Goal: Transaction & Acquisition: Purchase product/service

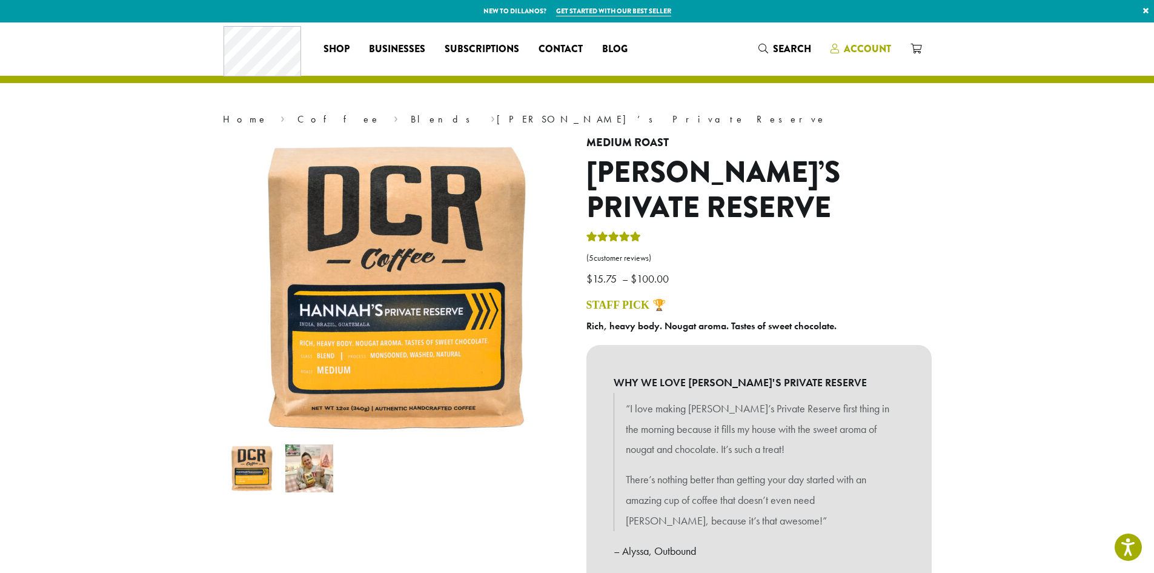
click at [876, 54] on span "Account" at bounding box center [867, 49] width 47 height 14
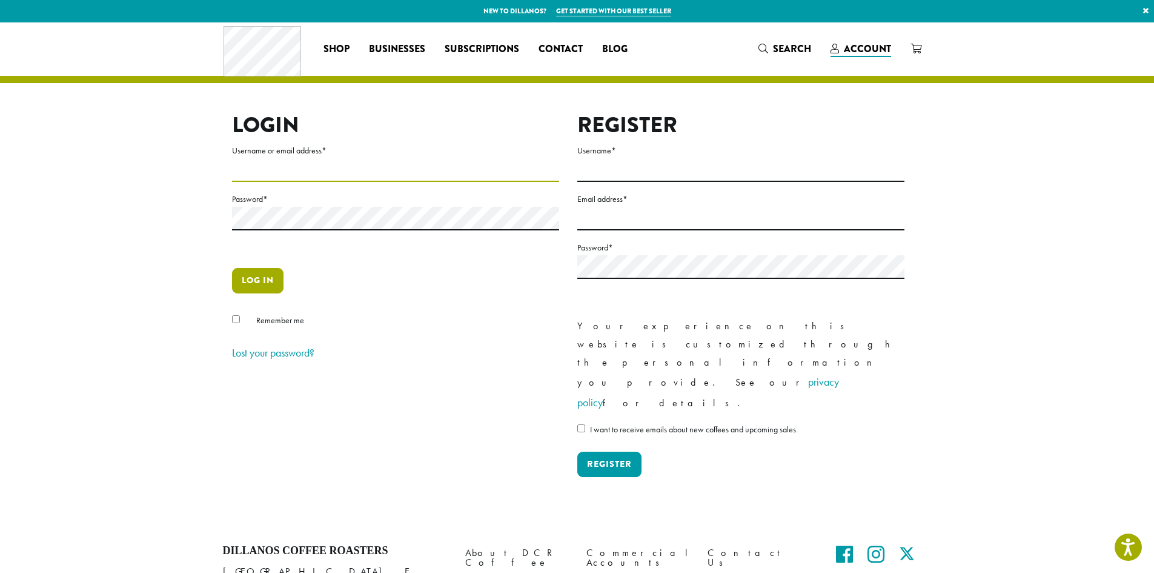
type input "**********"
click at [252, 279] on button "Log in" at bounding box center [258, 280] width 52 height 25
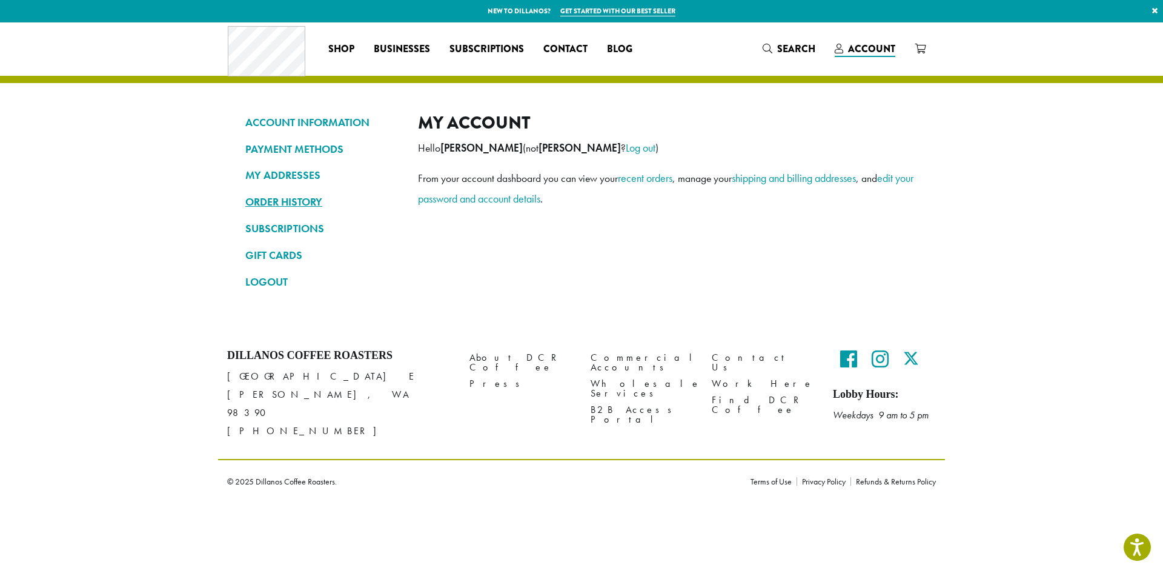
click at [290, 200] on link "ORDER HISTORY" at bounding box center [322, 201] width 155 height 21
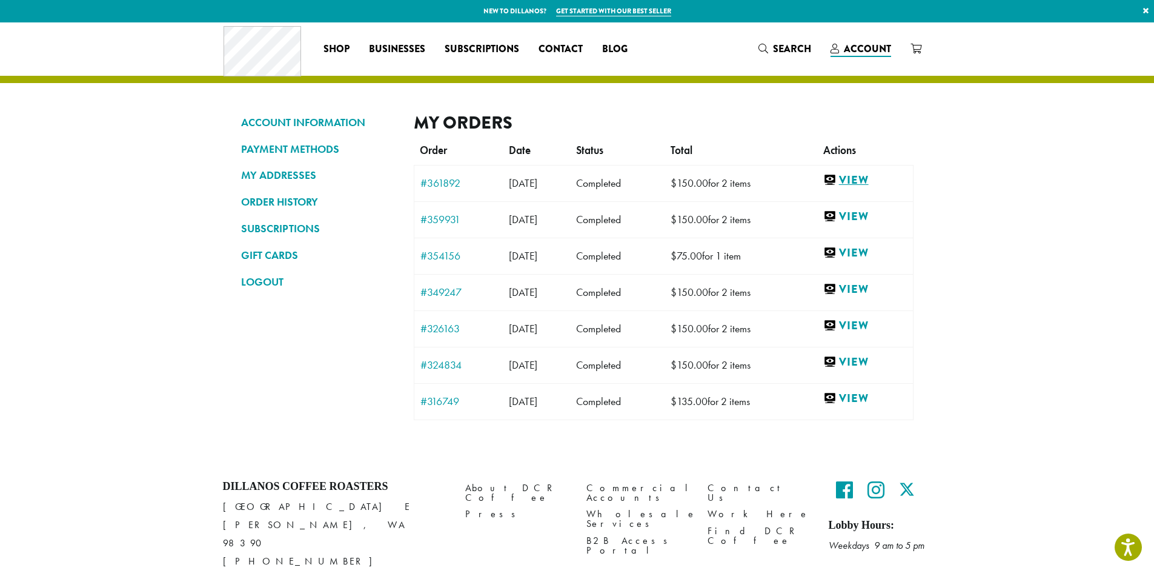
click at [860, 179] on link "View" at bounding box center [865, 180] width 84 height 15
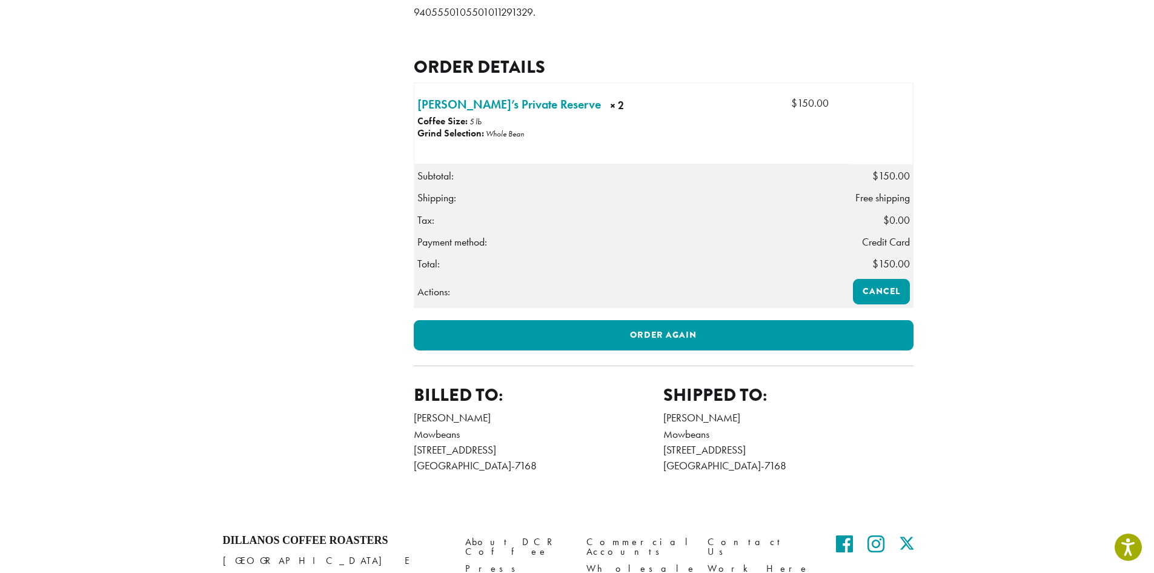
scroll to position [303, 0]
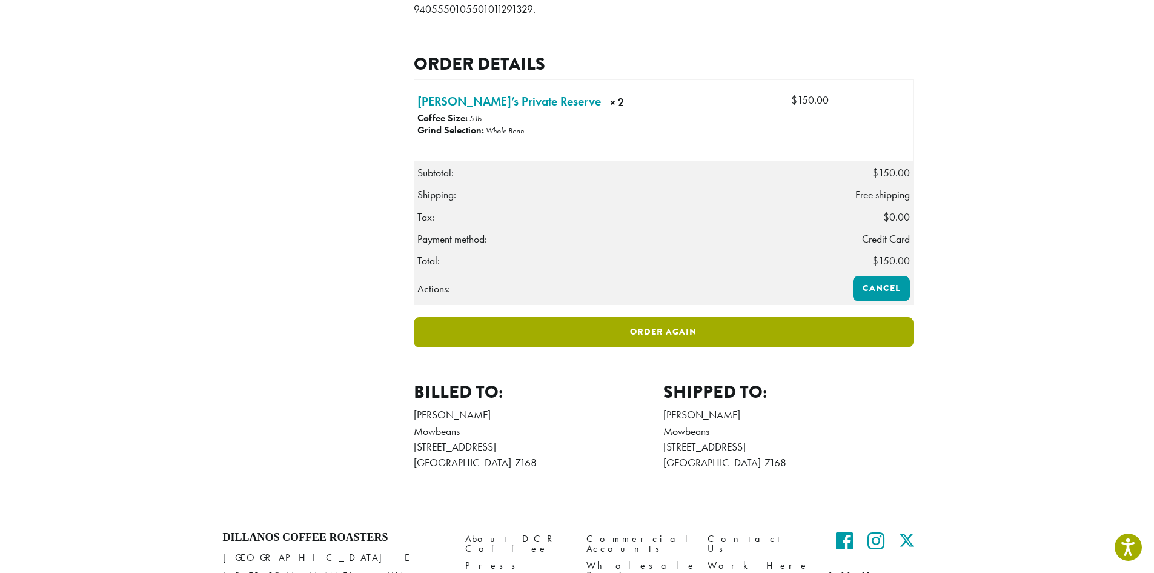
click at [647, 347] on link "Order again" at bounding box center [664, 332] width 500 height 30
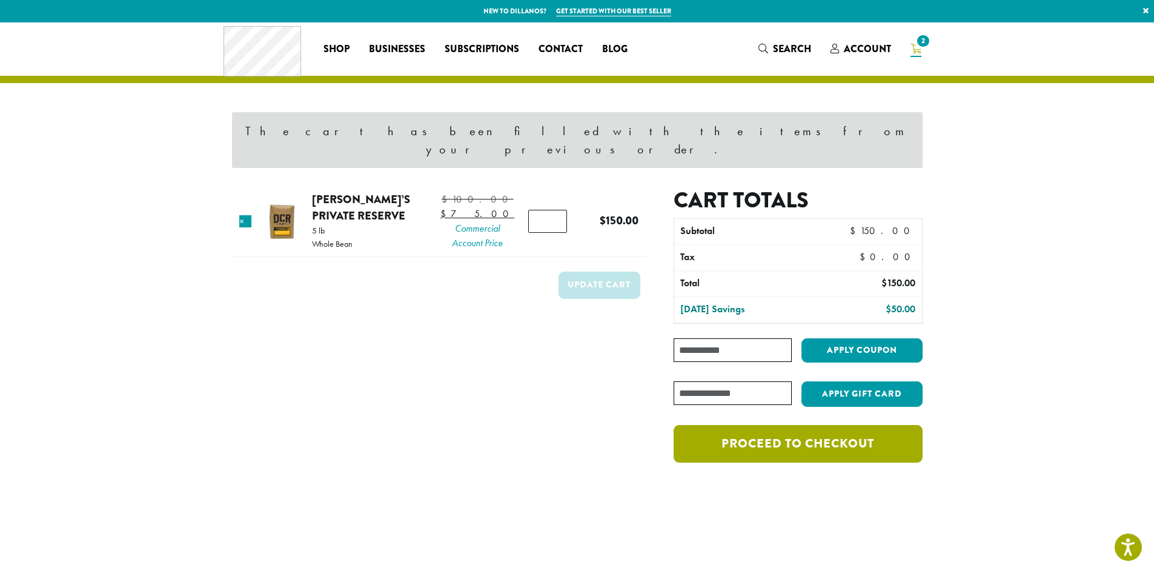
click at [787, 425] on link "Proceed to checkout" at bounding box center [798, 444] width 248 height 38
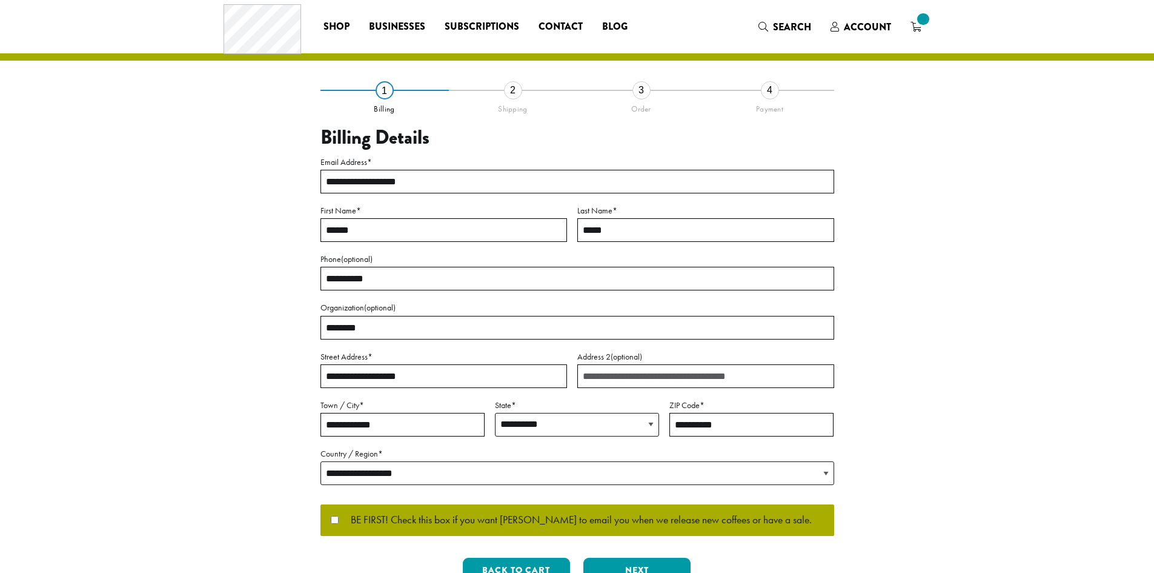
select select "**"
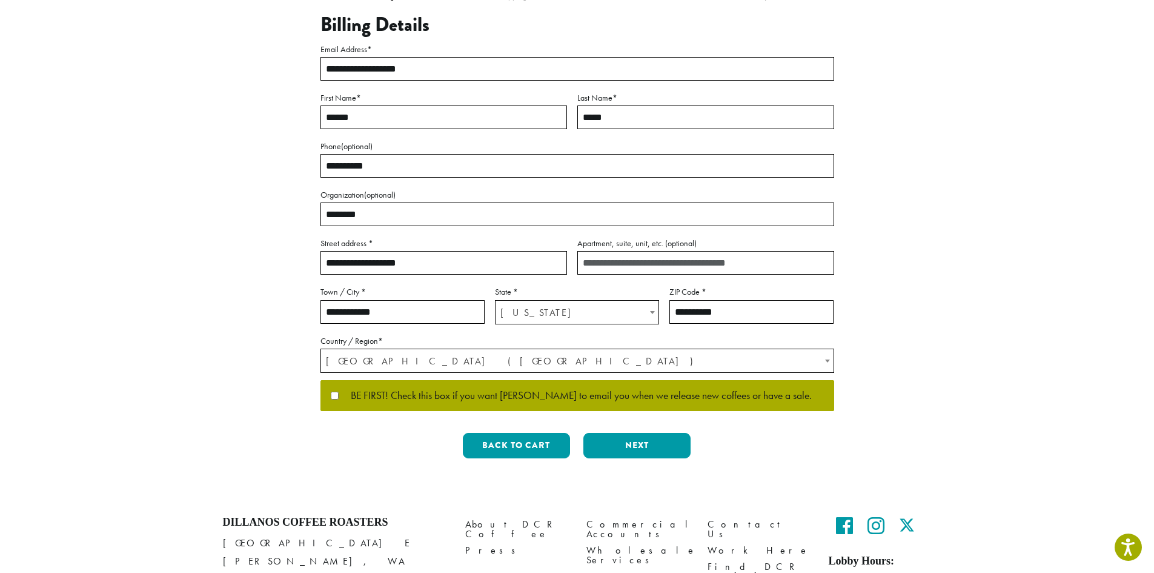
scroll to position [182, 0]
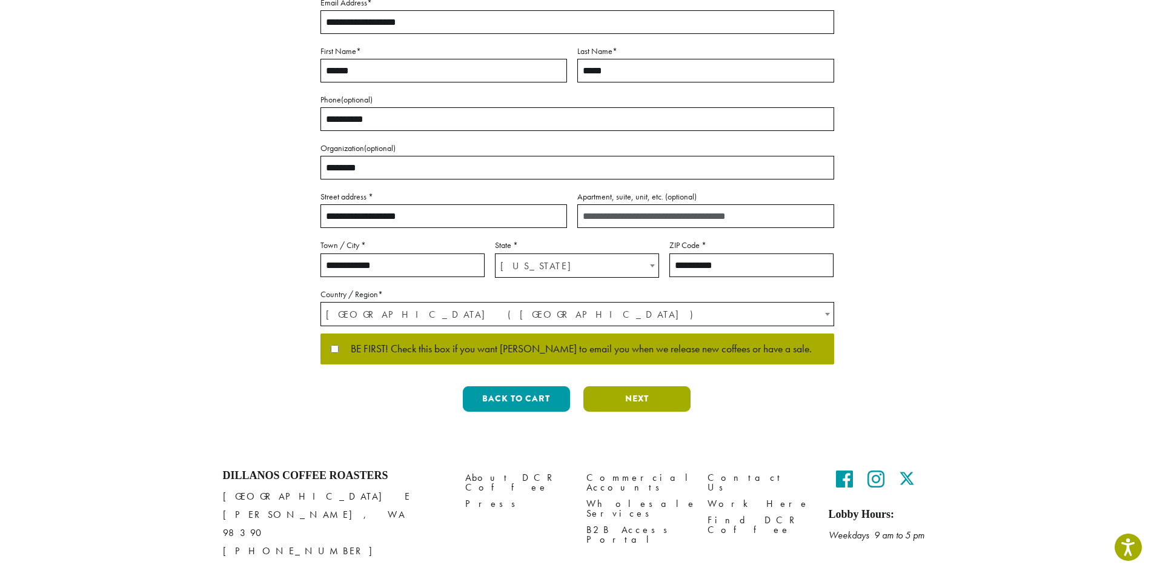
click at [631, 395] on button "Next" at bounding box center [637, 398] width 107 height 25
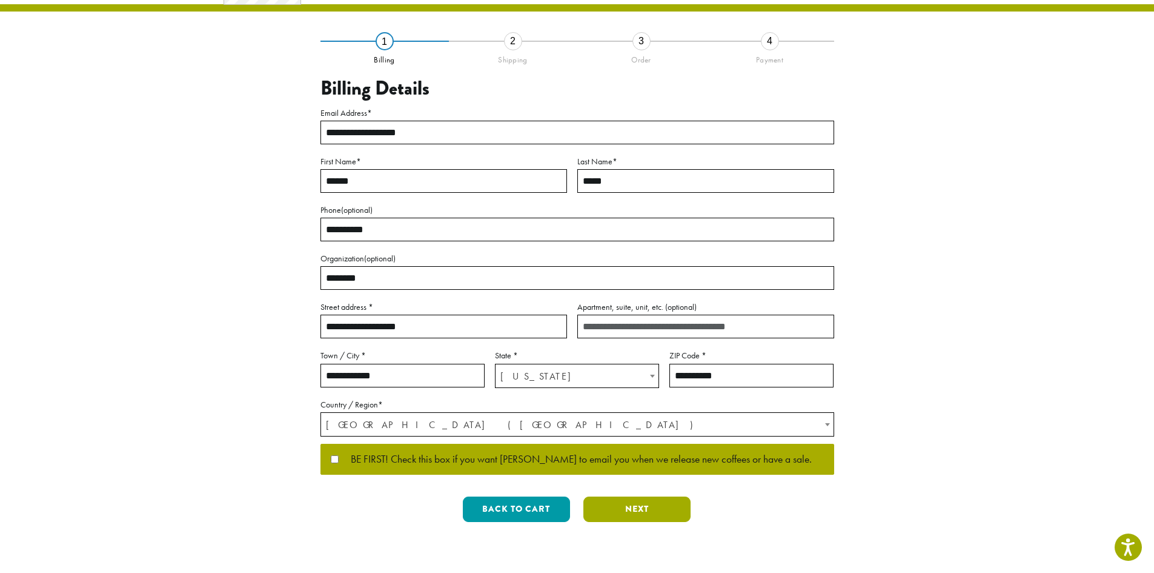
scroll to position [0, 0]
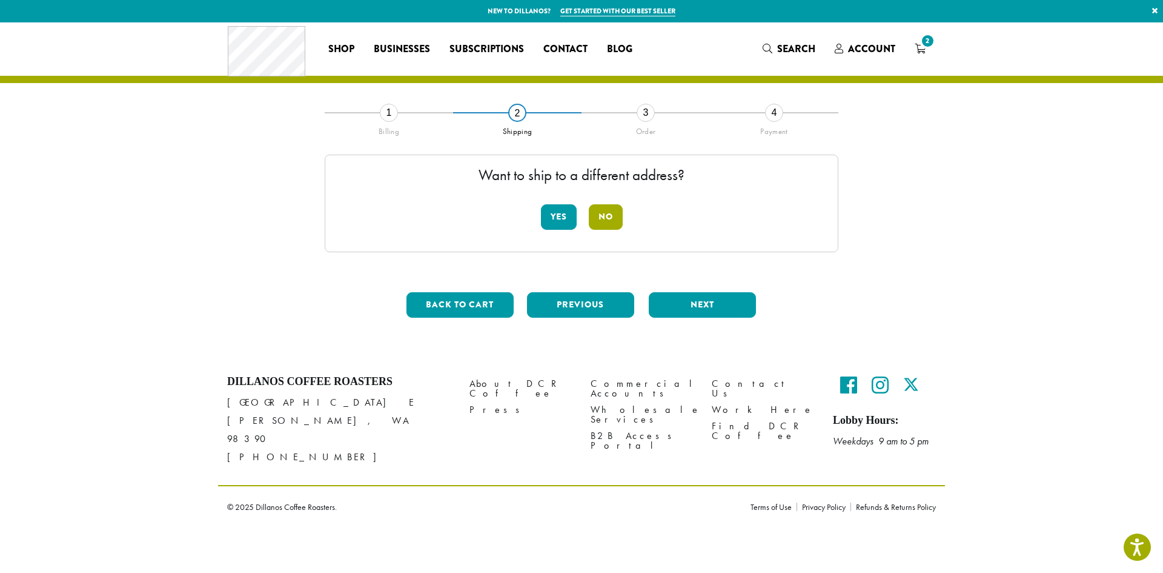
click at [602, 218] on button "No" at bounding box center [606, 216] width 34 height 25
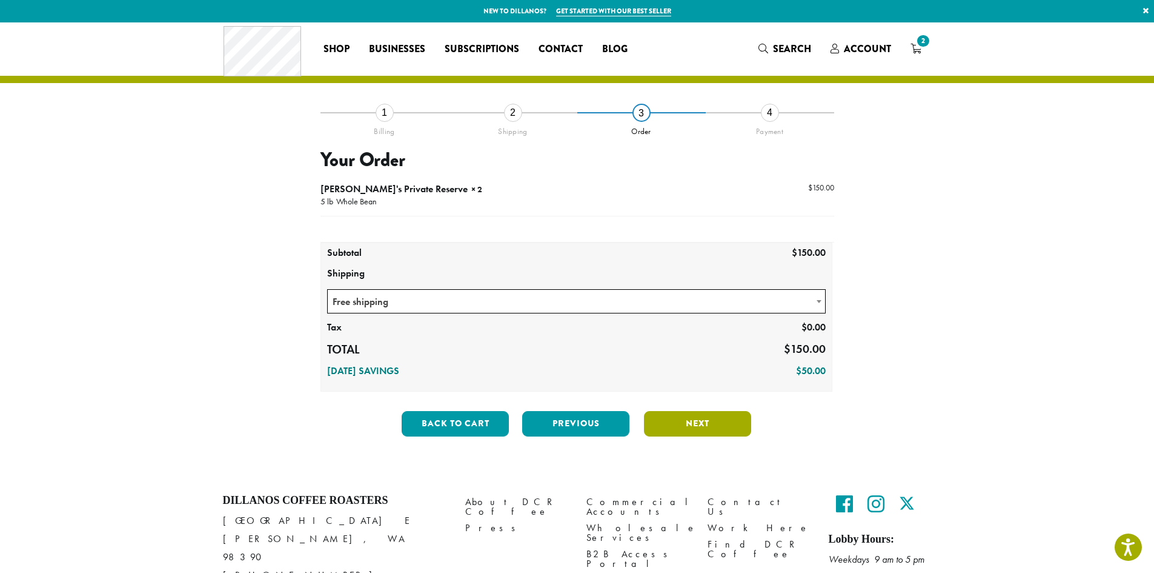
click at [679, 425] on button "Next" at bounding box center [697, 423] width 107 height 25
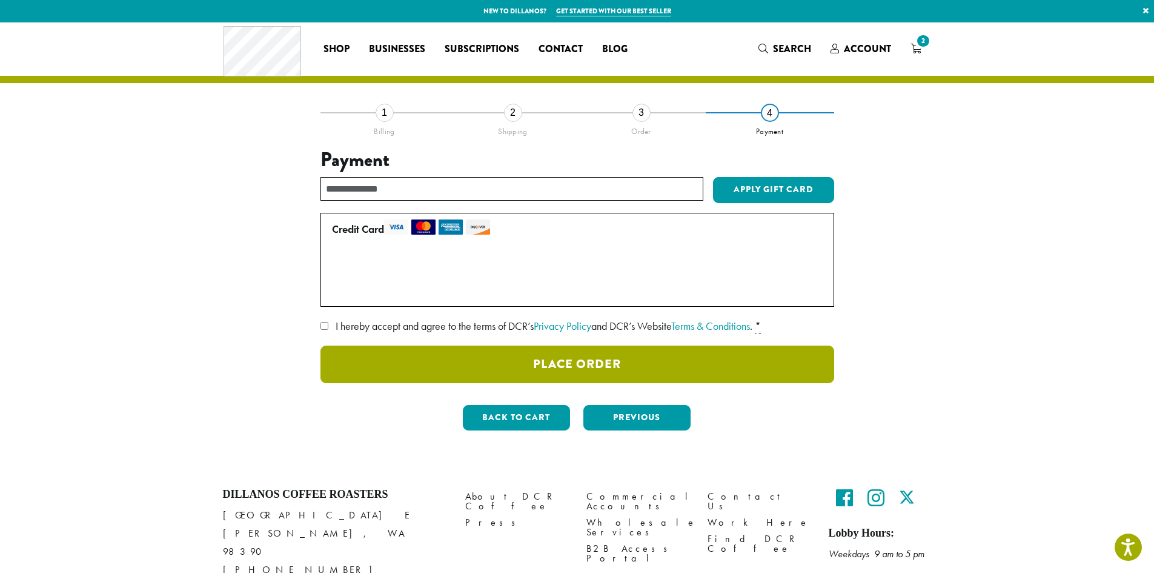
click at [567, 355] on button "Place Order" at bounding box center [578, 364] width 514 height 38
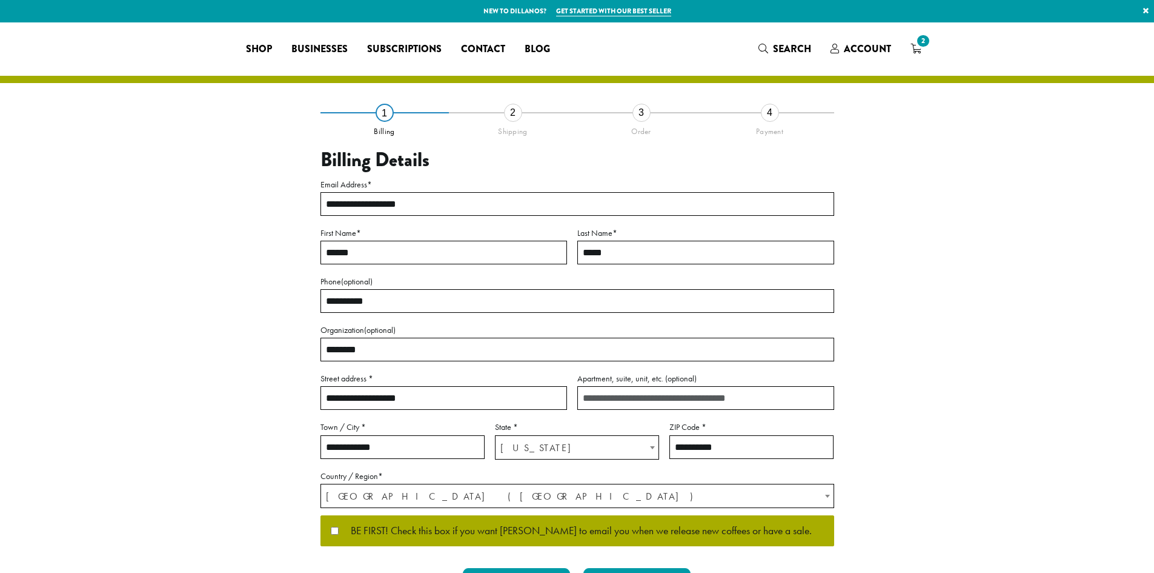
select select "**"
click at [862, 44] on span "Account" at bounding box center [867, 49] width 47 height 14
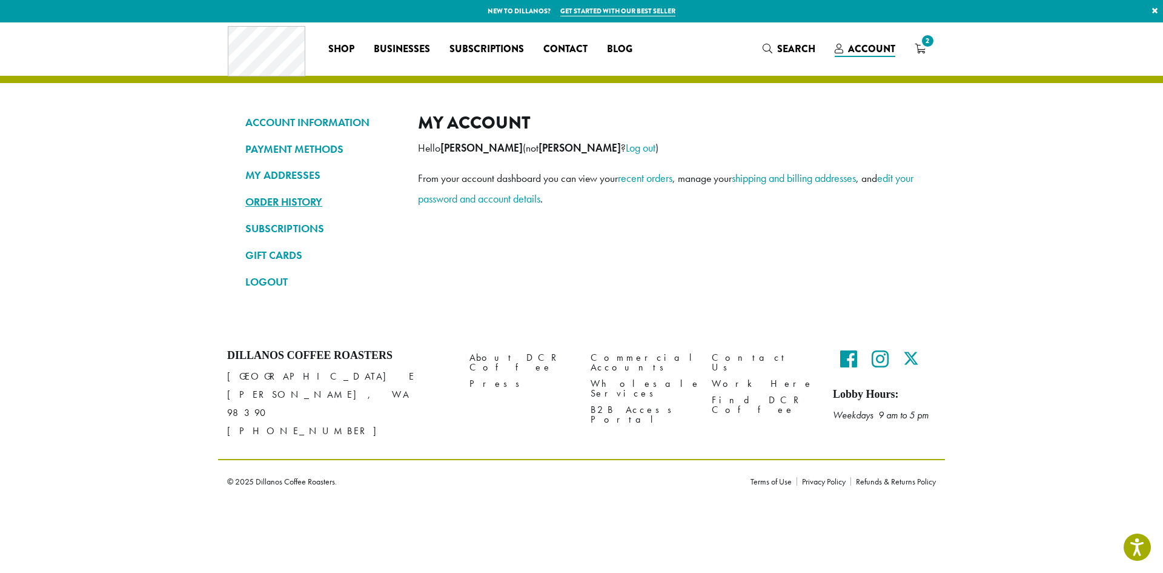
click at [269, 203] on link "ORDER HISTORY" at bounding box center [322, 201] width 155 height 21
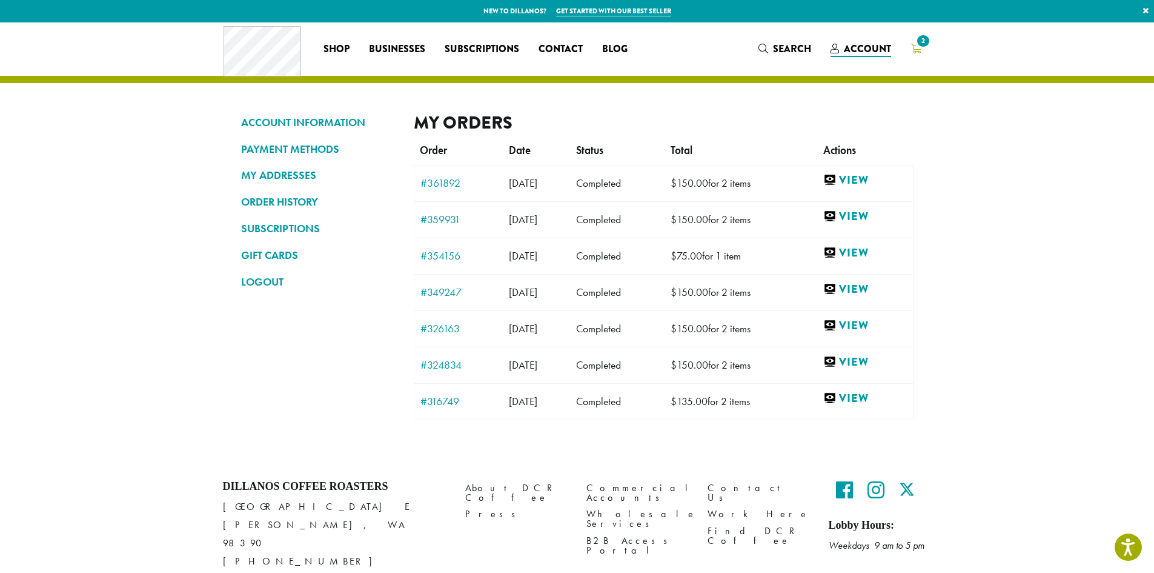
click at [914, 45] on icon "2" at bounding box center [916, 49] width 11 height 10
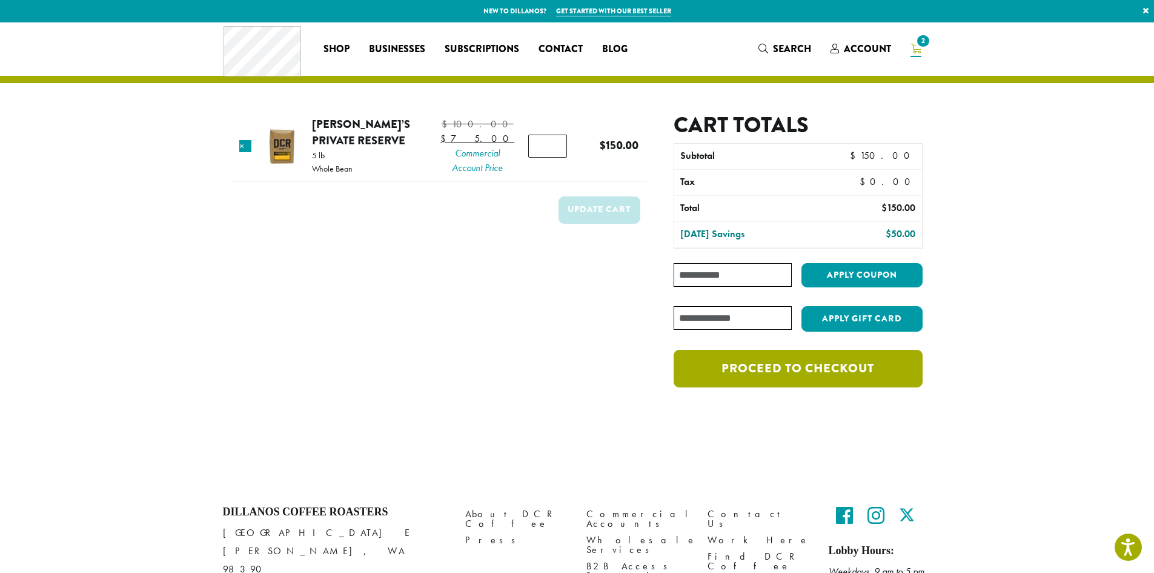
click at [824, 372] on link "Proceed to checkout" at bounding box center [798, 369] width 248 height 38
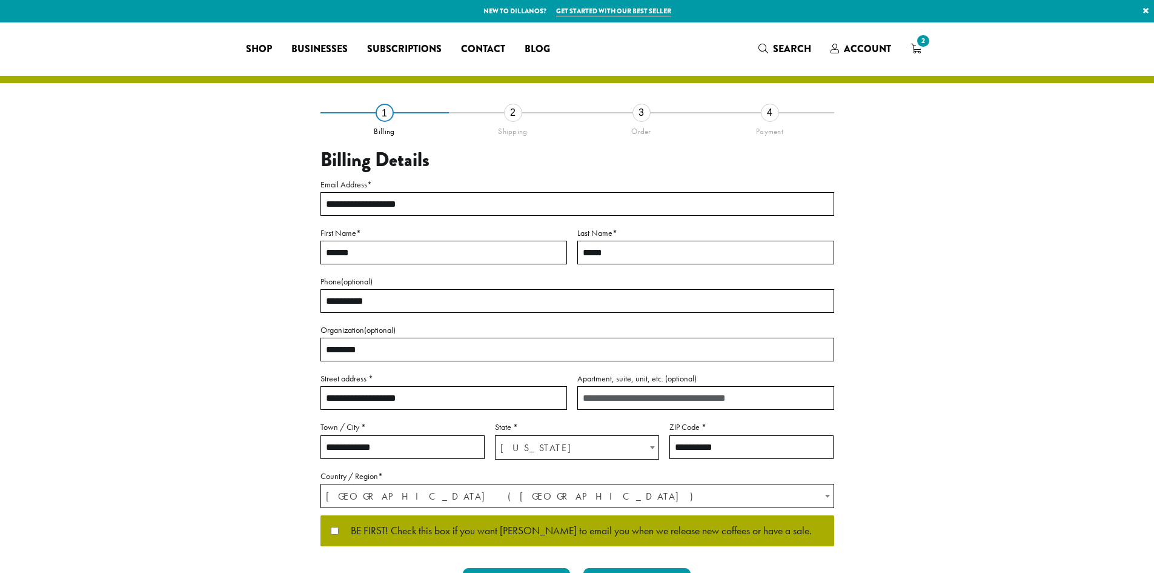
select select "**"
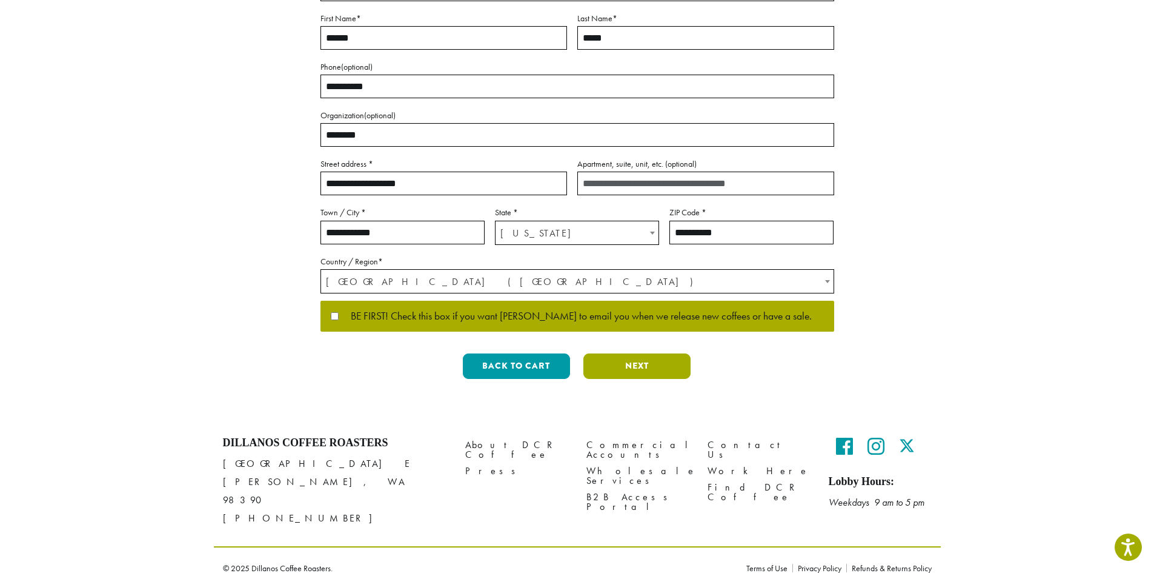
click at [609, 359] on button "Next" at bounding box center [637, 365] width 107 height 25
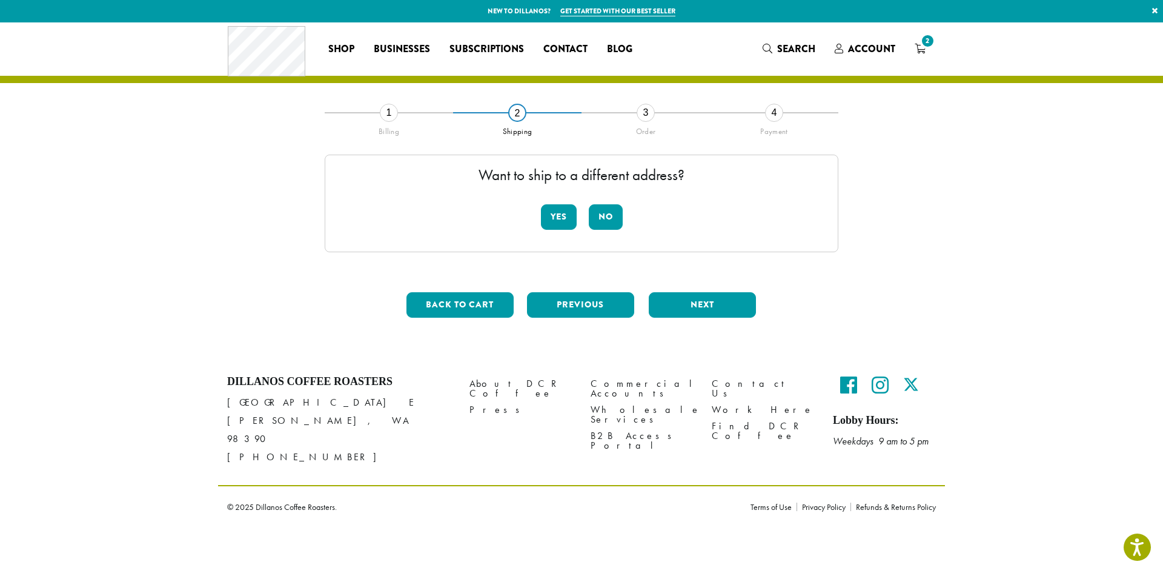
click at [605, 199] on div "Want to ship to a different address? Yes No" at bounding box center [582, 204] width 514 height 98
click at [609, 211] on button "No" at bounding box center [606, 216] width 34 height 25
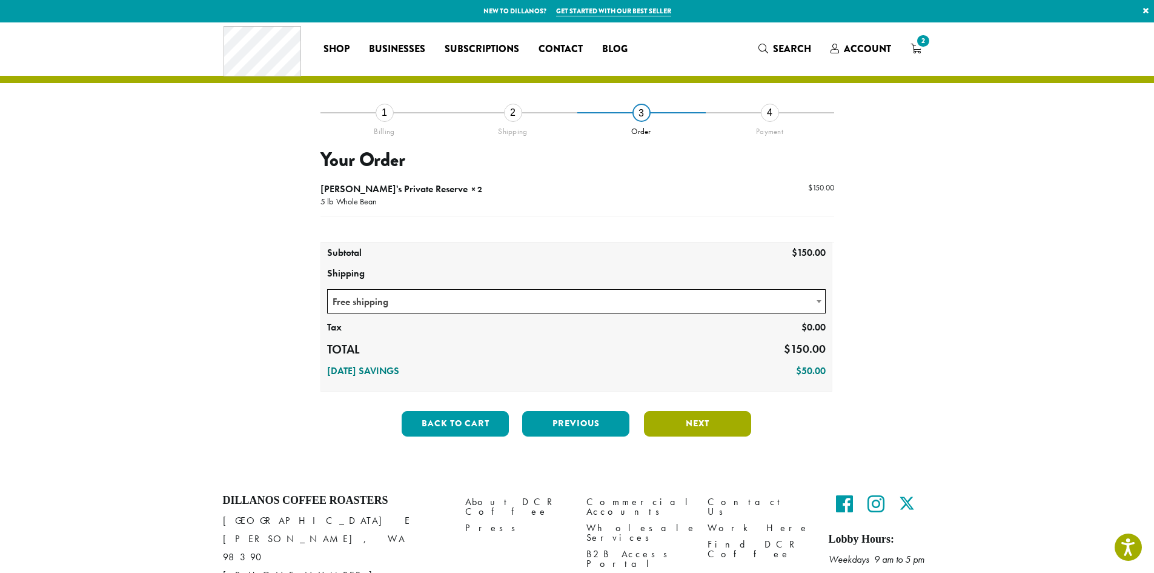
click at [659, 422] on button "Next" at bounding box center [697, 423] width 107 height 25
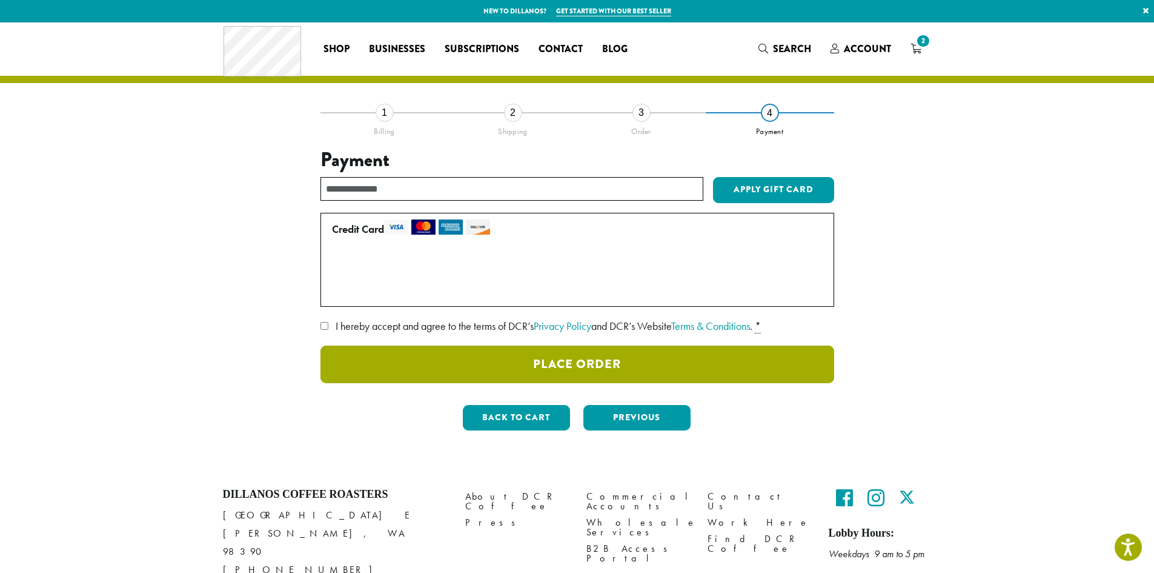
click at [587, 363] on button "Place Order" at bounding box center [578, 364] width 514 height 38
